Goal: Task Accomplishment & Management: Use online tool/utility

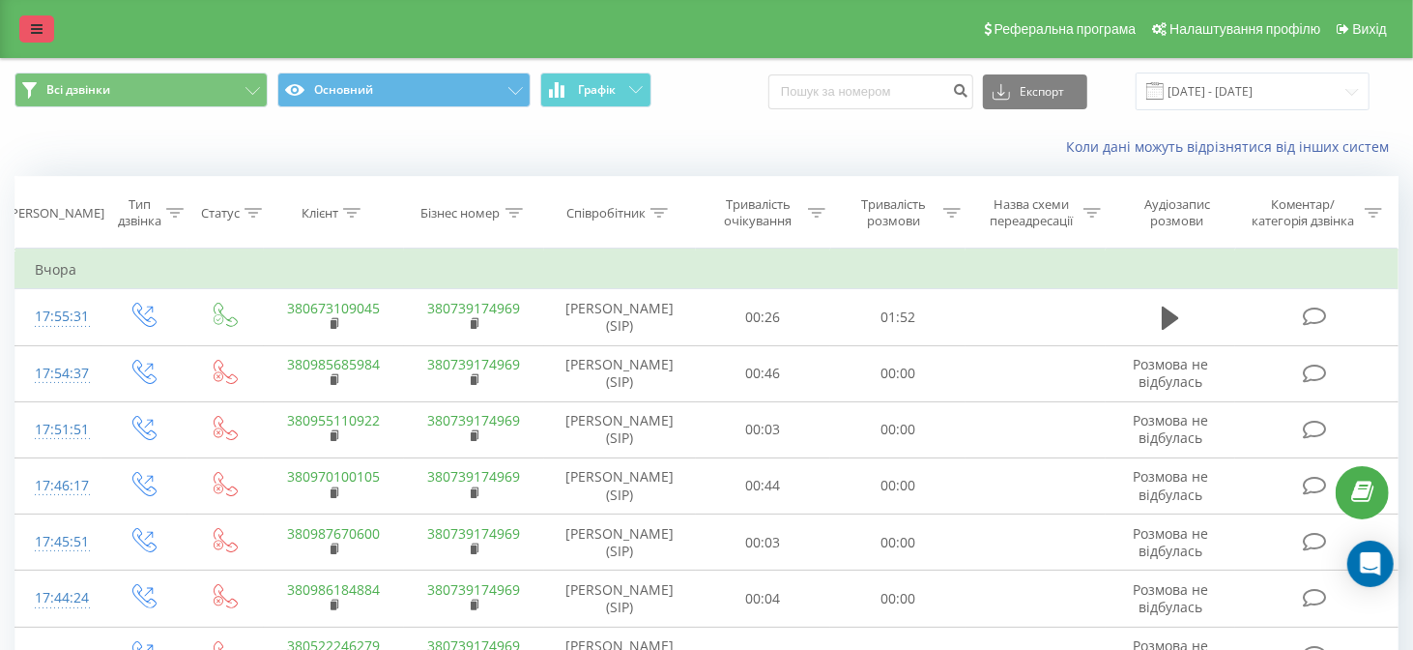
click at [31, 23] on icon at bounding box center [37, 29] width 12 height 14
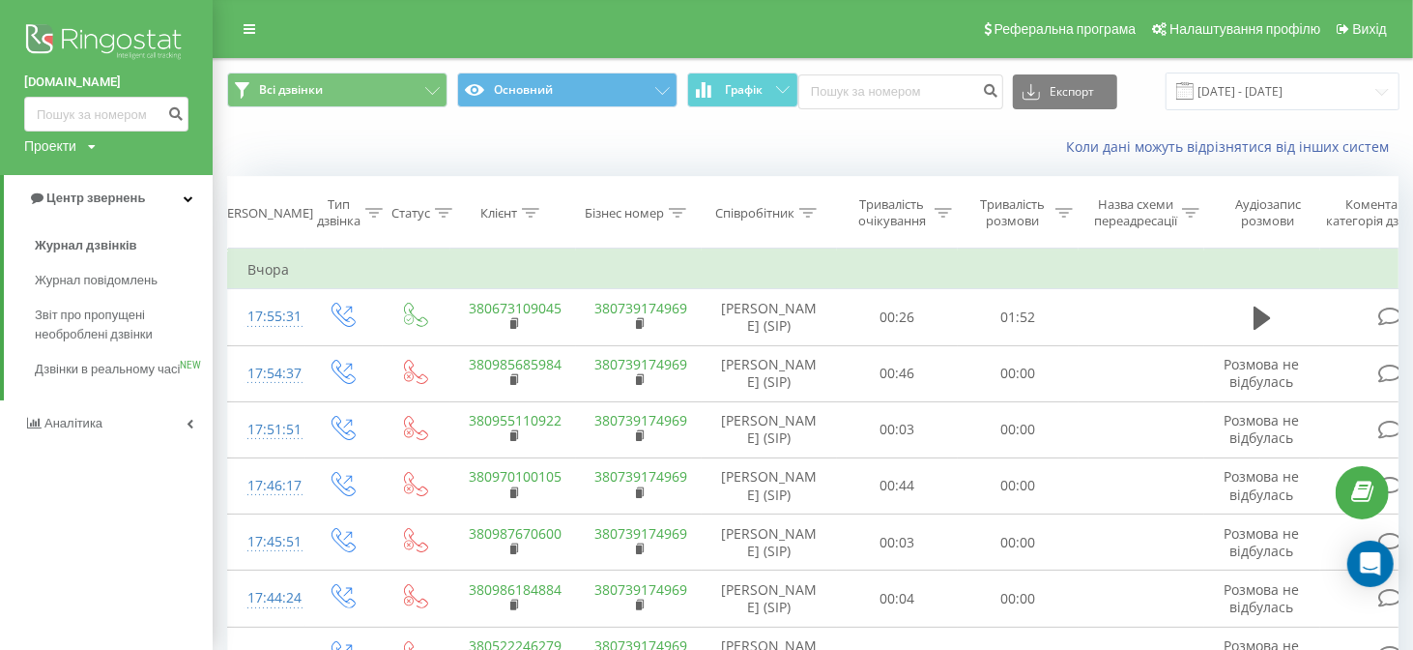
click at [81, 37] on img at bounding box center [106, 43] width 164 height 48
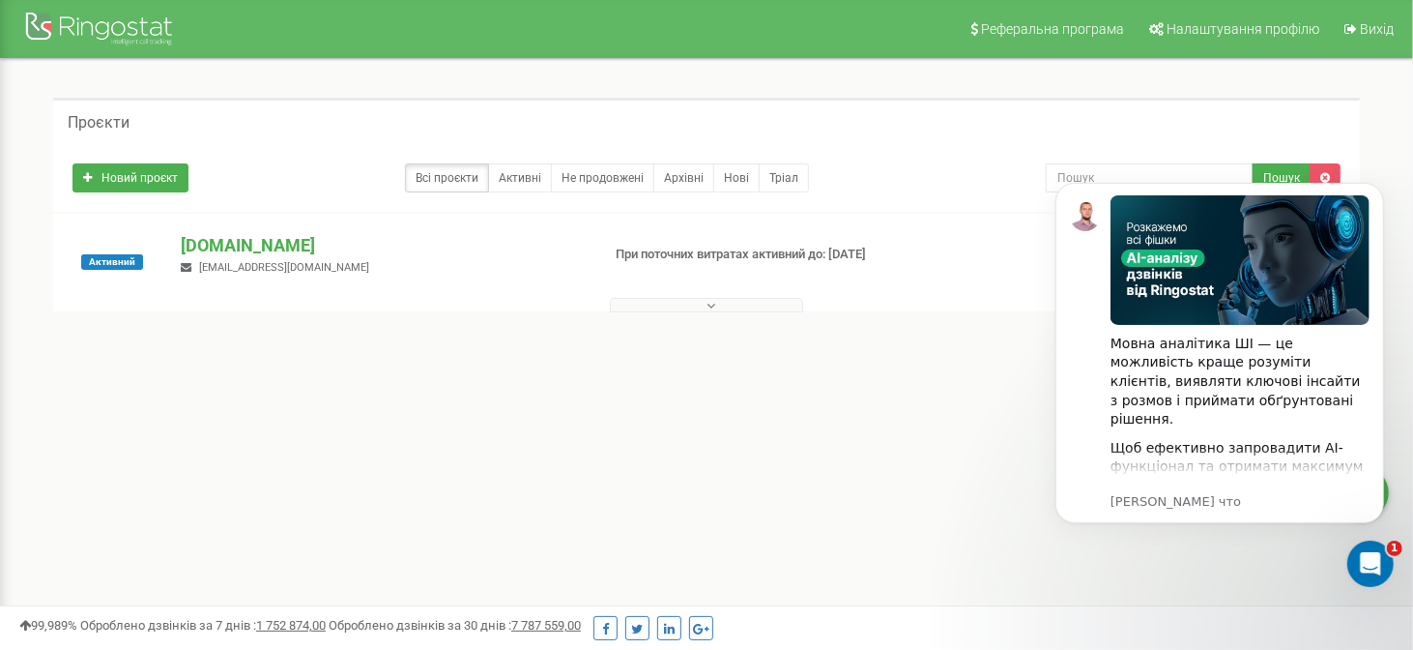
click at [934, 442] on div "Реферальна програма Налаштування профілю Вихід Проєкти Новий проєкт Всі проєкти…" at bounding box center [706, 580] width 1413 height 1160
click at [226, 243] on p "[DOMAIN_NAME]" at bounding box center [382, 245] width 403 height 25
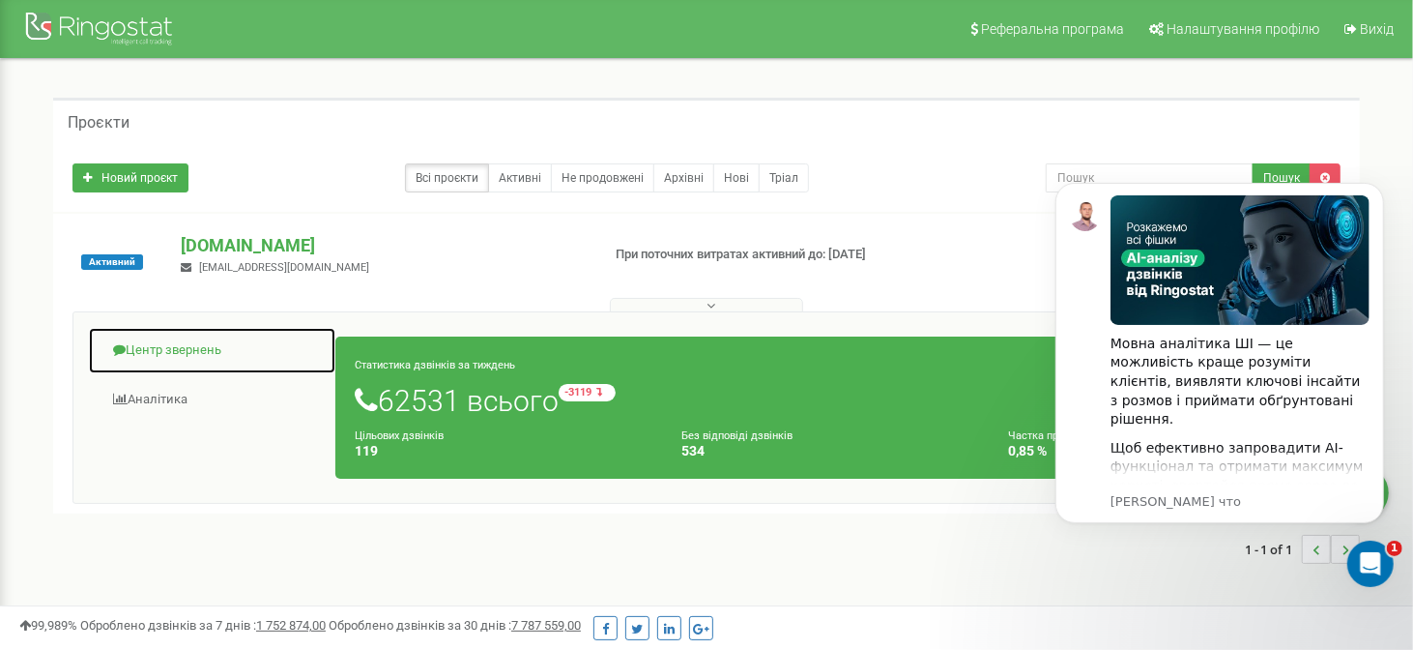
click at [193, 353] on link "Центр звернень" at bounding box center [212, 350] width 248 height 47
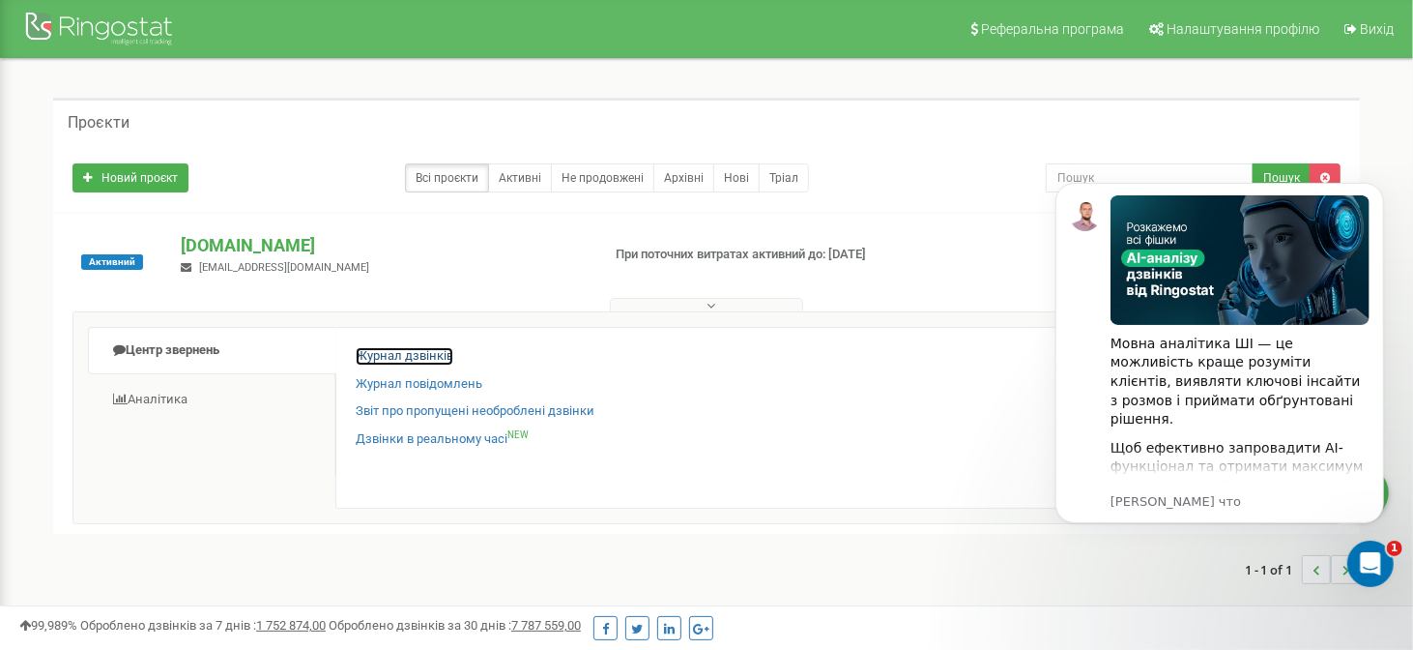
click at [380, 360] on link "Журнал дзвінків" at bounding box center [405, 356] width 98 height 18
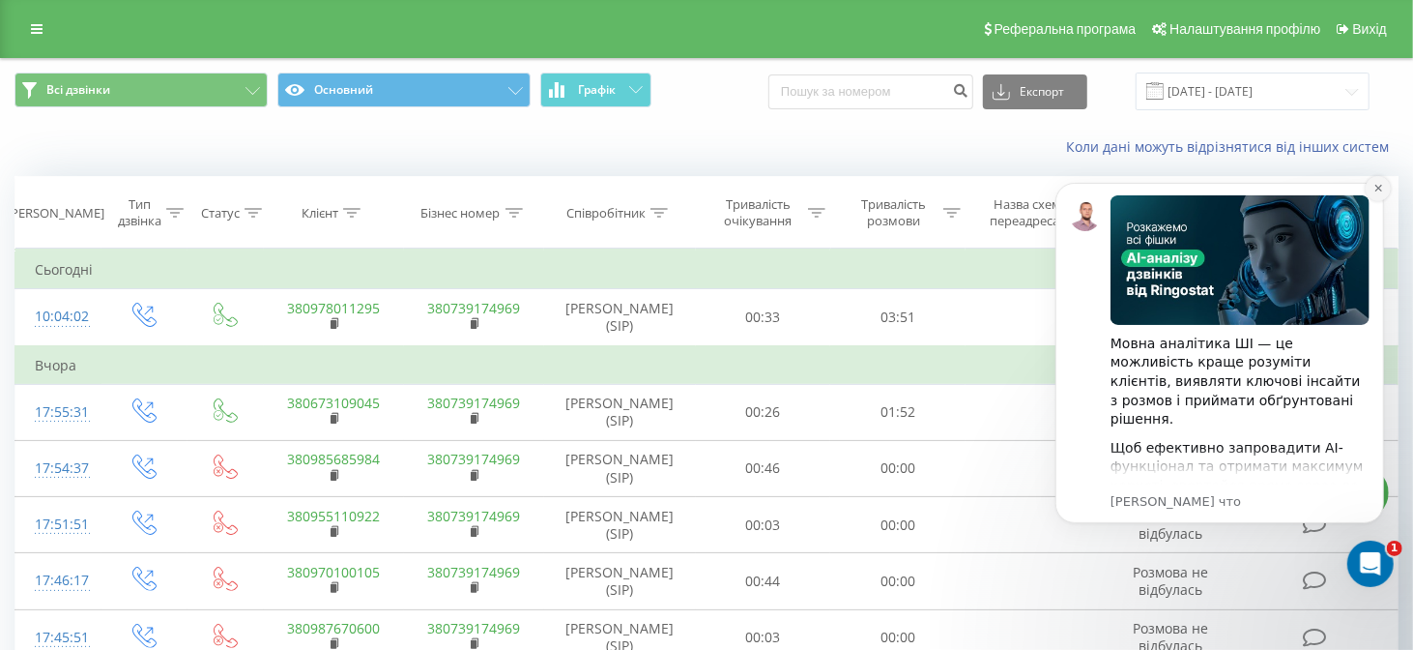
click at [1379, 187] on icon "Dismiss notification" at bounding box center [1377, 187] width 7 height 7
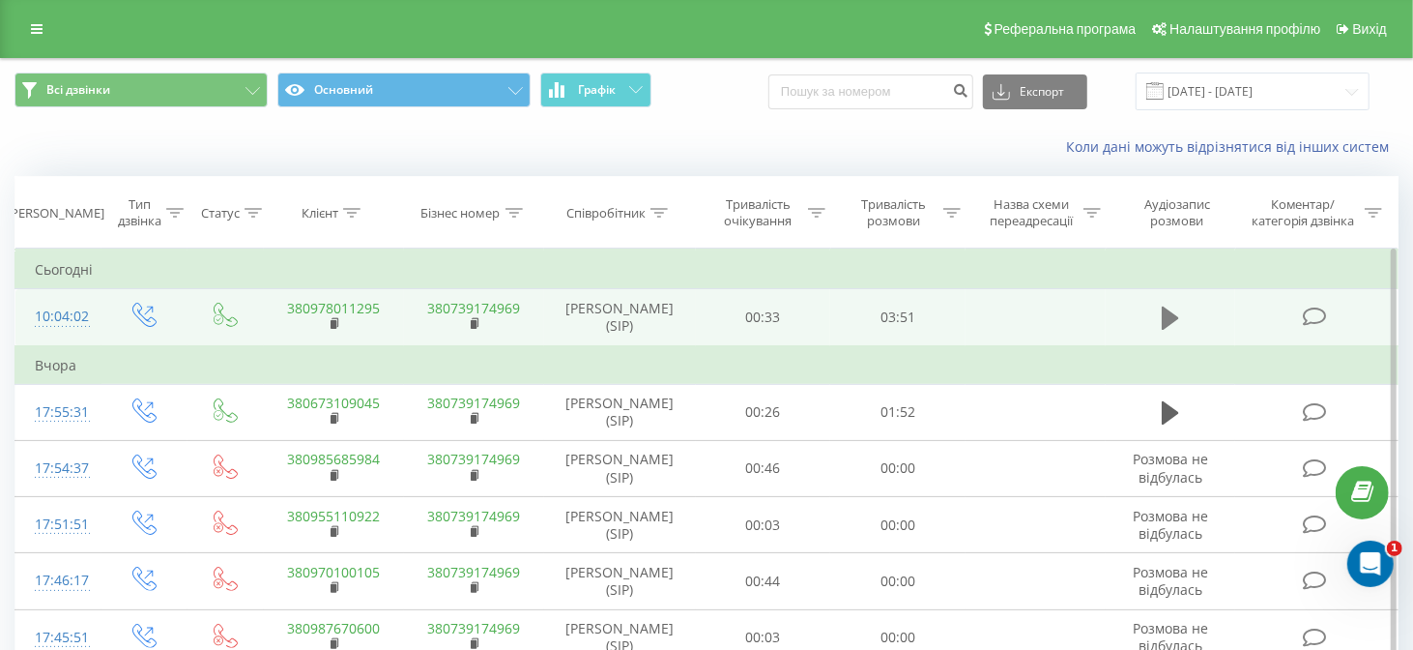
click at [1166, 318] on icon at bounding box center [1170, 317] width 17 height 23
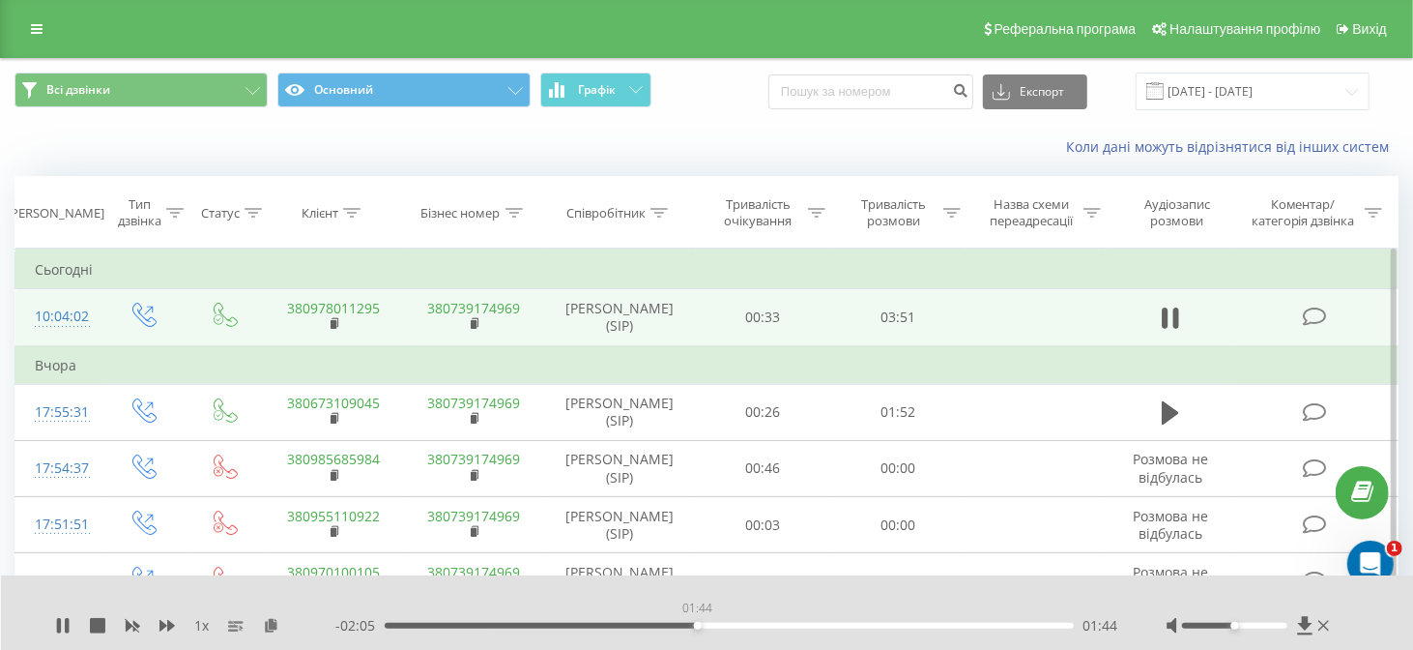
click at [697, 627] on div "01:44" at bounding box center [729, 626] width 689 height 6
click at [727, 627] on div "01:46" at bounding box center [729, 626] width 689 height 6
click at [61, 627] on icon at bounding box center [62, 625] width 15 height 15
click at [272, 624] on icon at bounding box center [271, 625] width 16 height 14
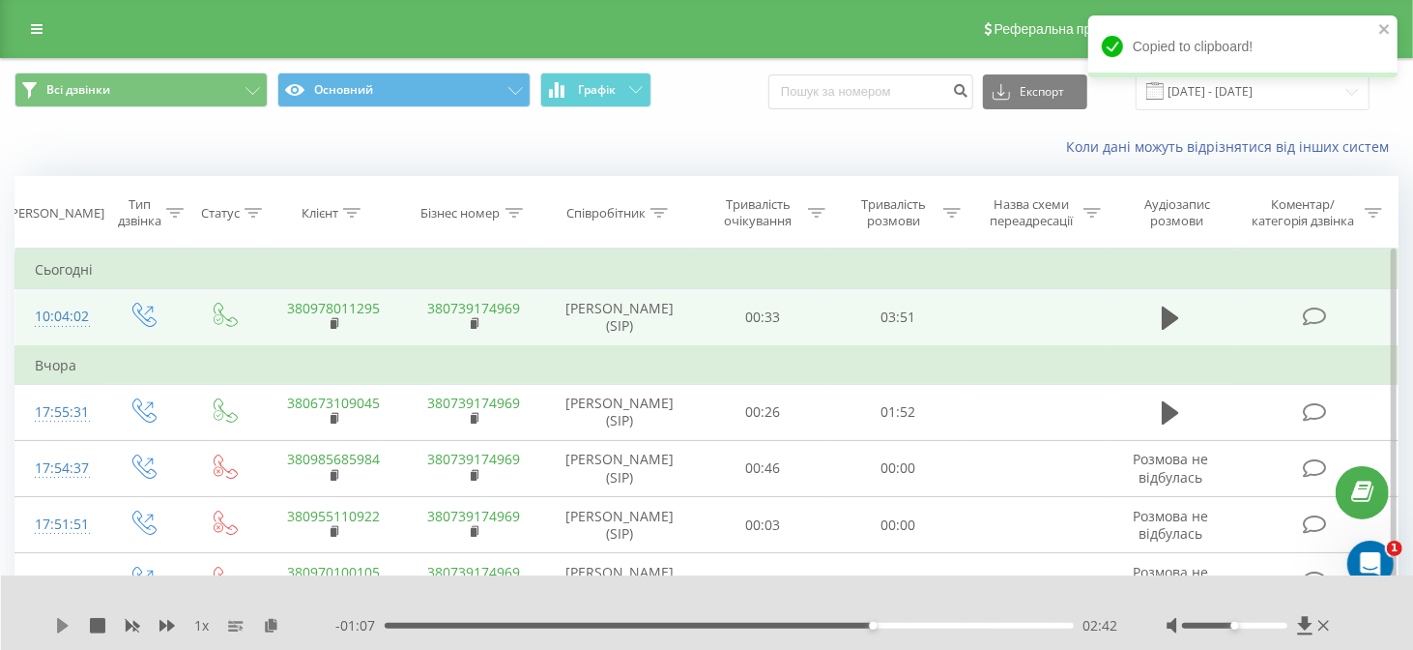
click at [64, 624] on icon at bounding box center [63, 625] width 12 height 15
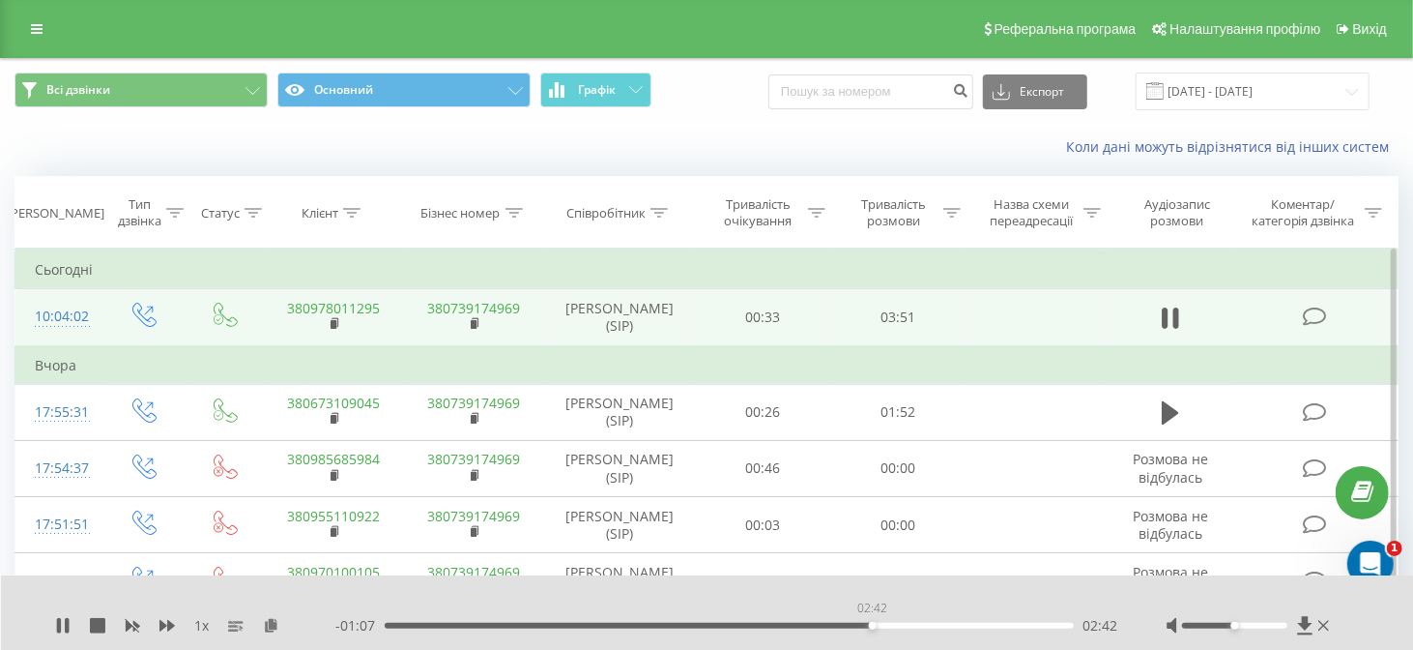
drag, startPoint x: 882, startPoint y: 627, endPoint x: 866, endPoint y: 628, distance: 15.5
click at [869, 628] on div "02:42" at bounding box center [873, 626] width 8 height 8
click at [858, 626] on div "02:38" at bounding box center [862, 626] width 8 height 8
drag, startPoint x: 859, startPoint y: 626, endPoint x: 711, endPoint y: 626, distance: 147.9
click at [711, 626] on div "01:48" at bounding box center [712, 626] width 8 height 8
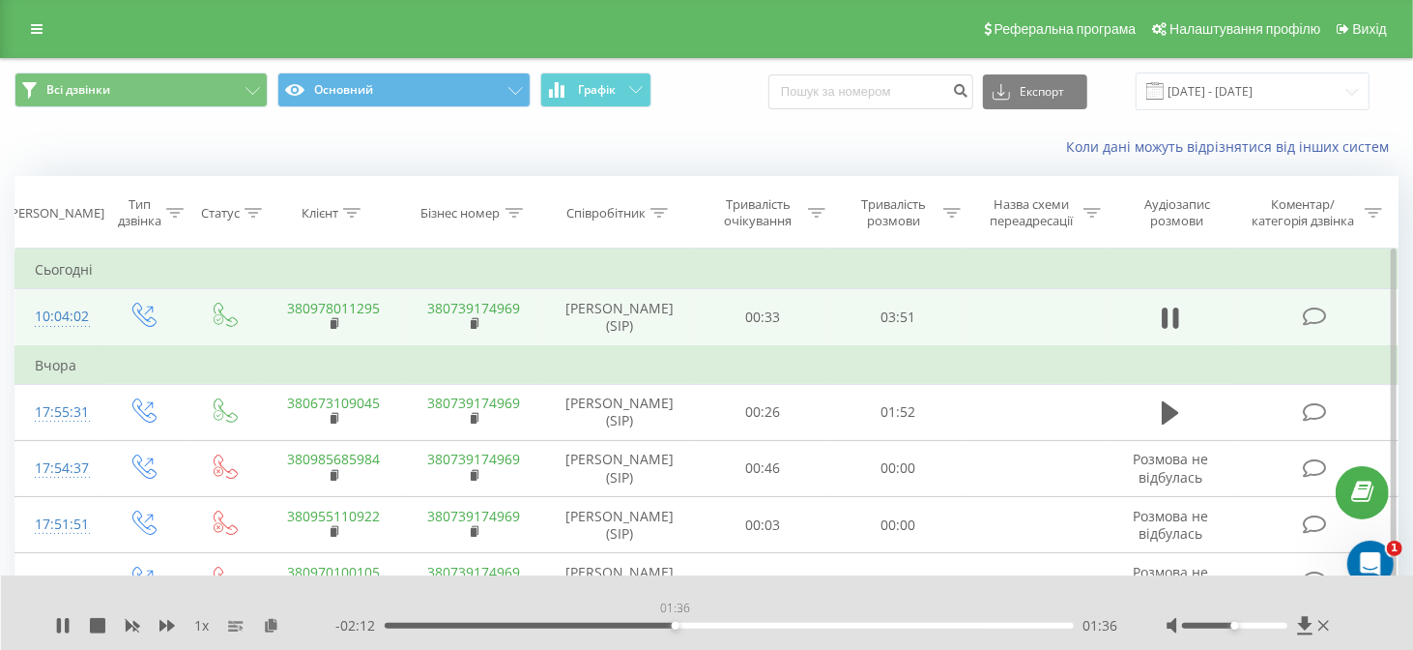
drag, startPoint x: 733, startPoint y: 626, endPoint x: 653, endPoint y: 621, distance: 80.4
click at [672, 622] on div "01:36" at bounding box center [676, 626] width 8 height 8
drag, startPoint x: 685, startPoint y: 625, endPoint x: 648, endPoint y: 626, distance: 37.8
click at [648, 626] on div "01:27" at bounding box center [729, 626] width 689 height 6
drag, startPoint x: 656, startPoint y: 625, endPoint x: 611, endPoint y: 626, distance: 45.4
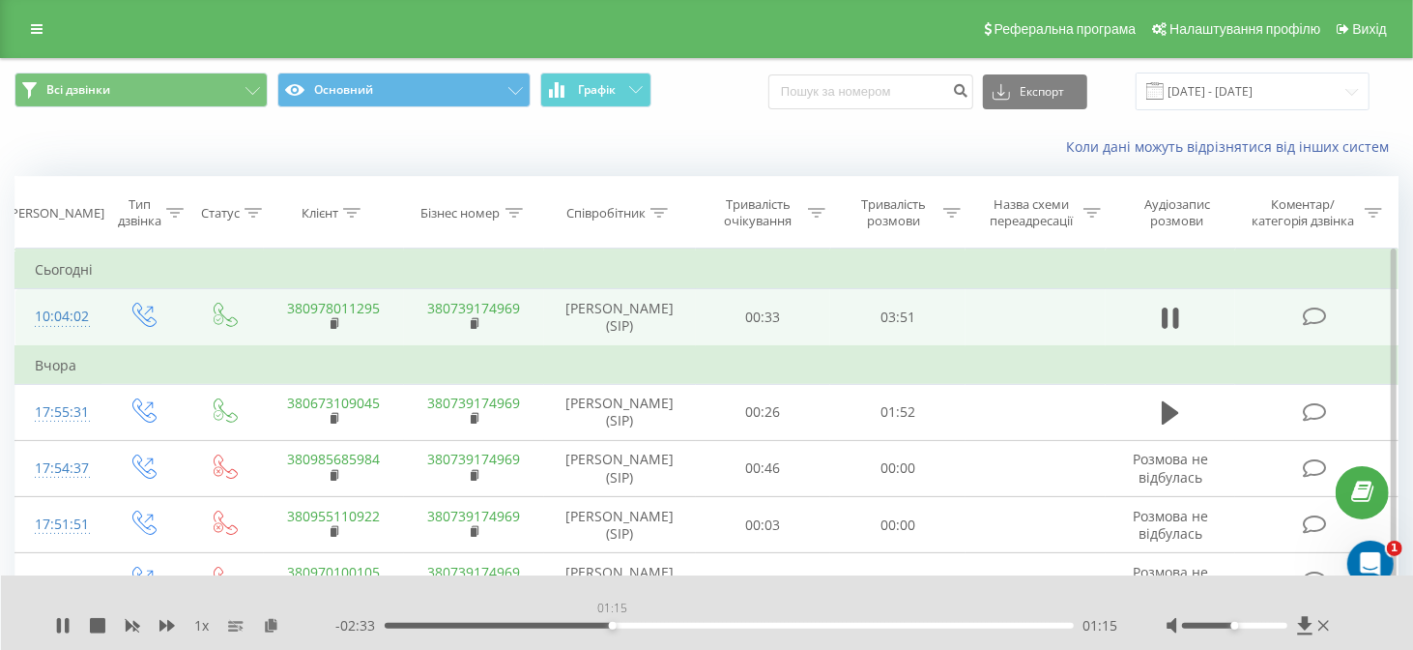
click at [611, 626] on div "01:15" at bounding box center [613, 626] width 8 height 8
click at [64, 621] on icon at bounding box center [62, 625] width 15 height 15
